Goal: Task Accomplishment & Management: Use online tool/utility

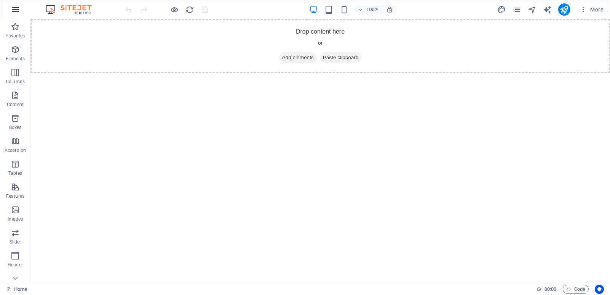
click at [13, 11] on icon "button" at bounding box center [15, 9] width 9 height 9
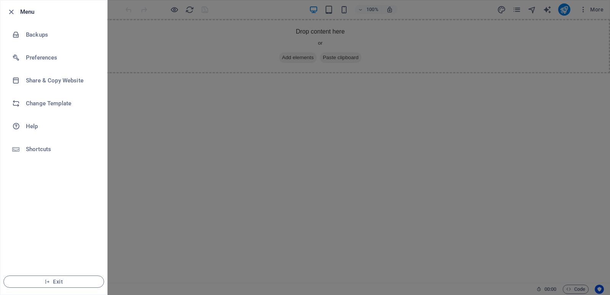
click at [13, 11] on icon "button" at bounding box center [11, 12] width 9 height 9
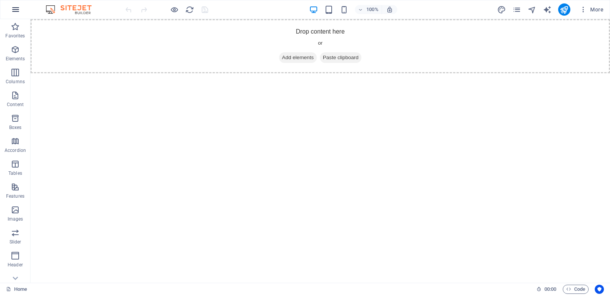
click at [13, 11] on icon "button" at bounding box center [15, 9] width 9 height 9
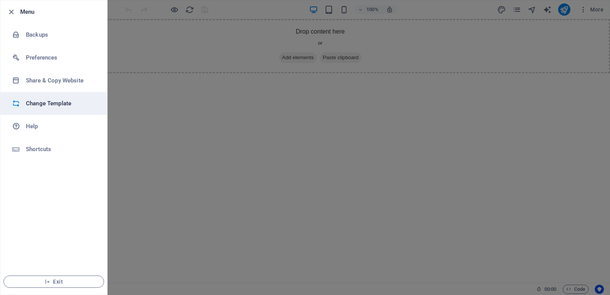
click at [43, 105] on h6 "Change Template" at bounding box center [61, 103] width 70 height 9
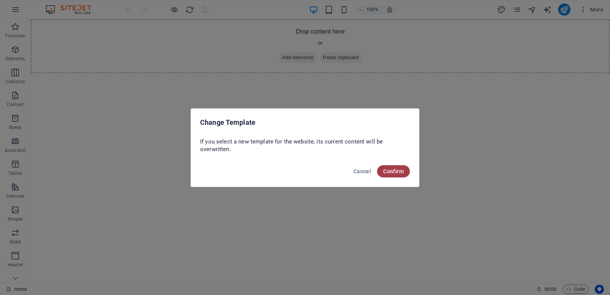
click at [395, 172] on span "Confirm" at bounding box center [393, 171] width 21 height 6
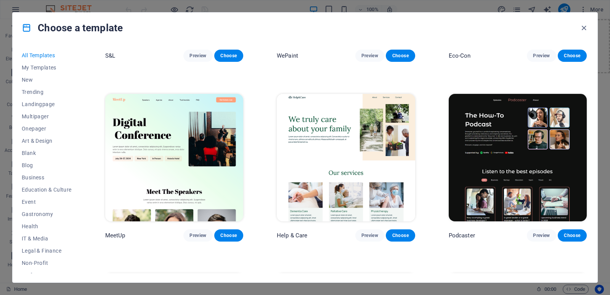
scroll to position [381, 0]
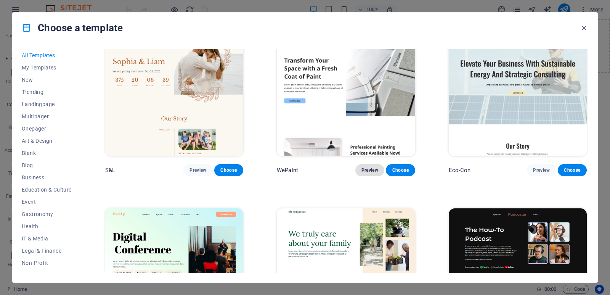
click at [370, 167] on span "Preview" at bounding box center [369, 170] width 17 height 6
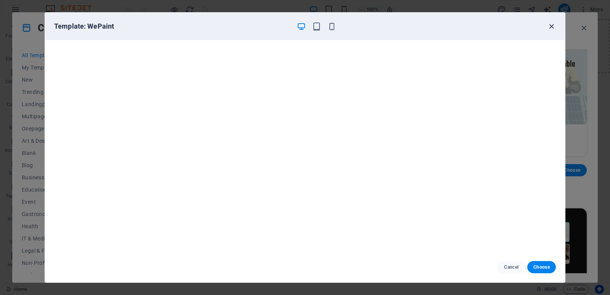
click at [550, 26] on icon "button" at bounding box center [551, 26] width 9 height 9
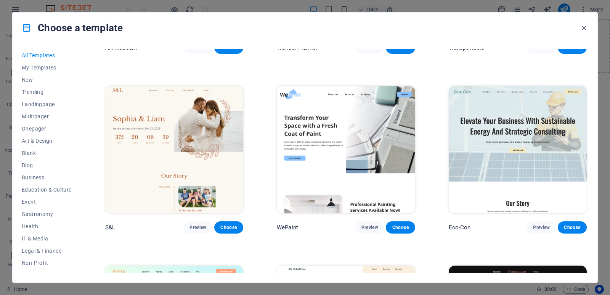
scroll to position [229, 0]
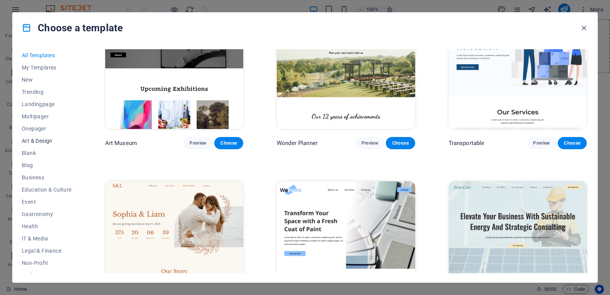
click at [35, 141] on span "Art & Design" at bounding box center [47, 141] width 50 height 6
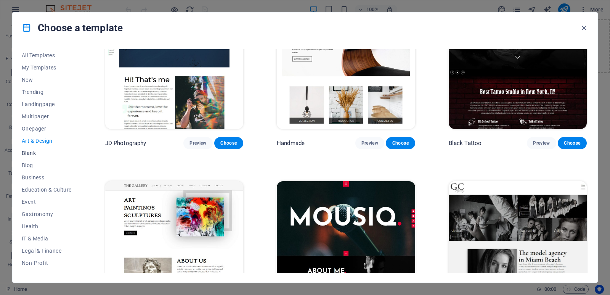
click at [30, 153] on span "Blank" at bounding box center [47, 153] width 50 height 6
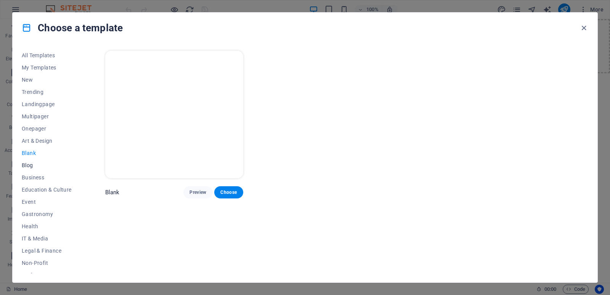
click at [30, 166] on span "Blog" at bounding box center [47, 165] width 50 height 6
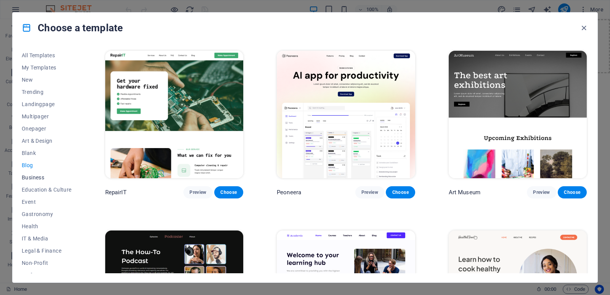
click at [31, 176] on span "Business" at bounding box center [47, 177] width 50 height 6
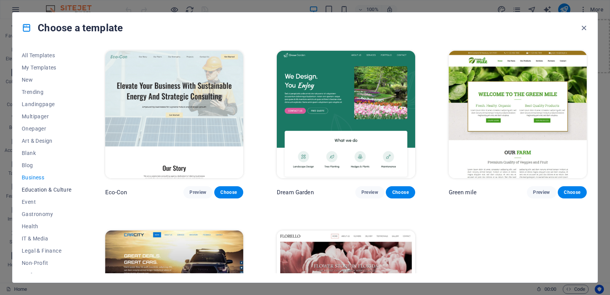
click at [37, 187] on span "Education & Culture" at bounding box center [47, 189] width 50 height 6
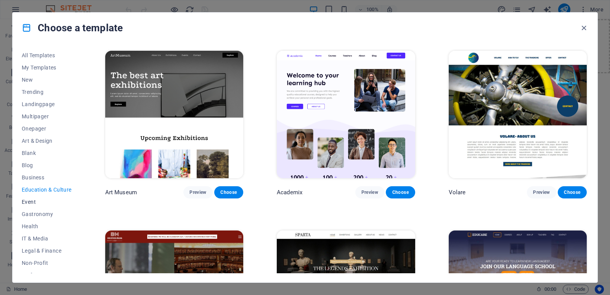
click at [25, 202] on span "Event" at bounding box center [47, 202] width 50 height 6
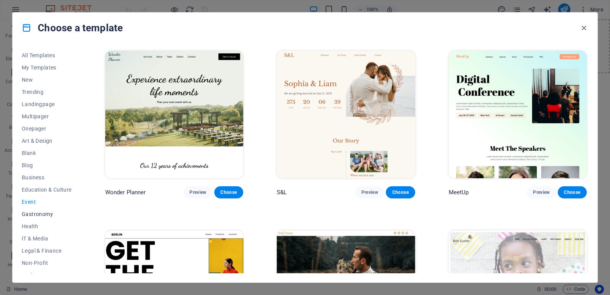
click at [33, 216] on span "Gastronomy" at bounding box center [47, 214] width 50 height 6
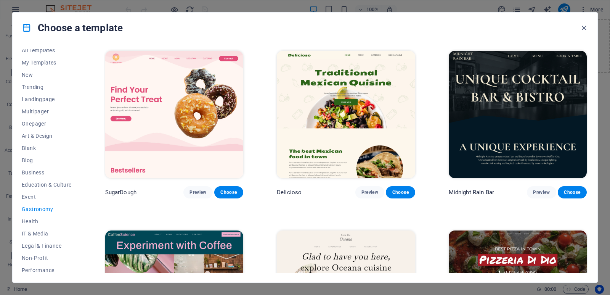
scroll to position [81, 0]
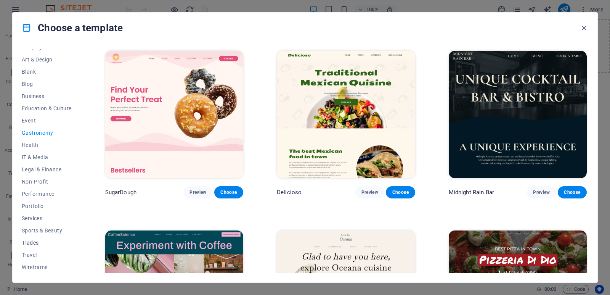
click at [32, 246] on button "Trades" at bounding box center [47, 242] width 50 height 12
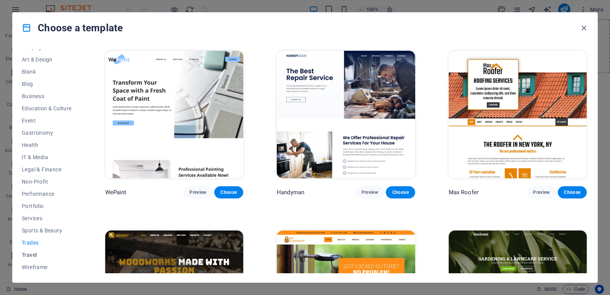
click at [32, 253] on span "Travel" at bounding box center [47, 254] width 50 height 6
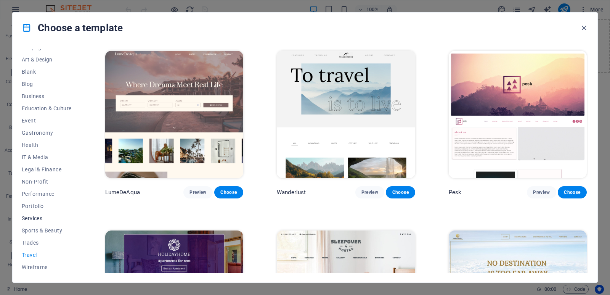
click at [31, 219] on span "Services" at bounding box center [47, 218] width 50 height 6
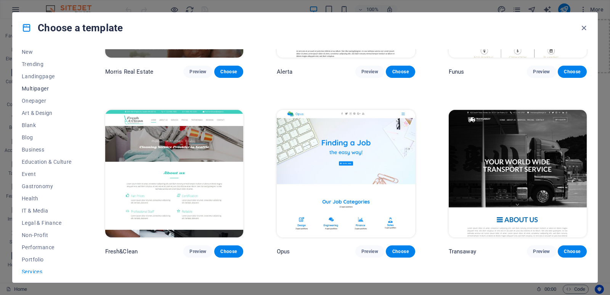
scroll to position [0, 0]
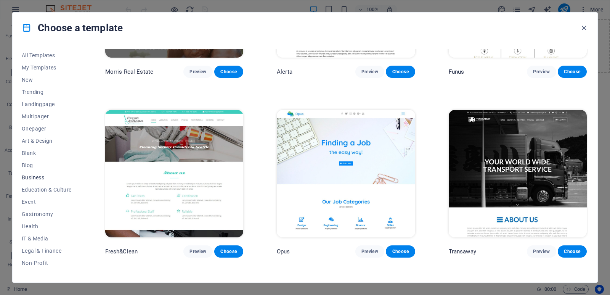
click at [31, 176] on span "Business" at bounding box center [47, 177] width 50 height 6
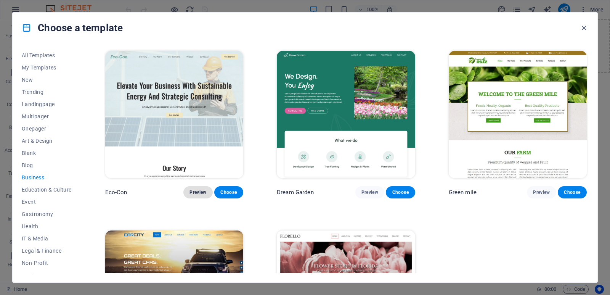
click at [195, 189] on span "Preview" at bounding box center [197, 192] width 17 height 6
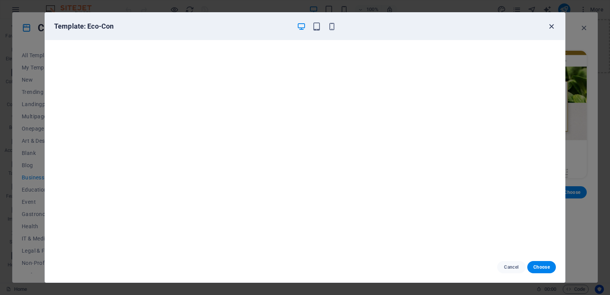
click at [551, 27] on icon "button" at bounding box center [551, 26] width 9 height 9
